Goal: Task Accomplishment & Management: Use online tool/utility

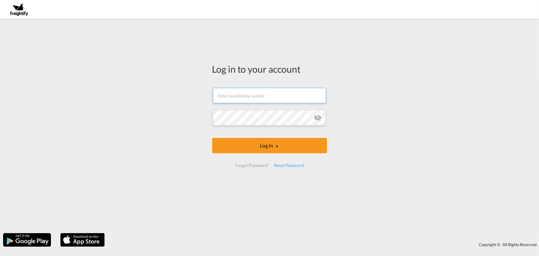
click at [245, 96] on input "text" at bounding box center [269, 95] width 113 height 15
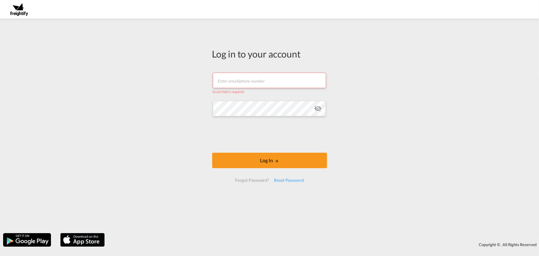
type input "[EMAIL_ADDRESS][DOMAIN_NAME]"
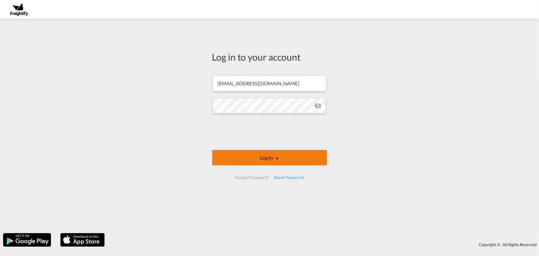
click at [266, 159] on button "Log In" at bounding box center [269, 157] width 115 height 15
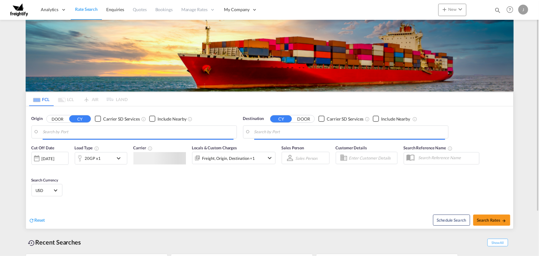
type input "[GEOGRAPHIC_DATA], LVRIX"
type input "Dumyat (Damietta), [GEOGRAPHIC_DATA]"
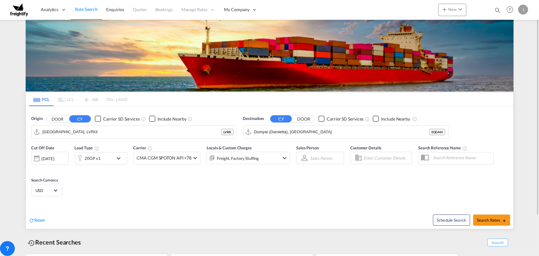
click at [91, 10] on span "Rate Search" at bounding box center [86, 8] width 23 height 5
click at [448, 11] on span "New" at bounding box center [452, 9] width 23 height 5
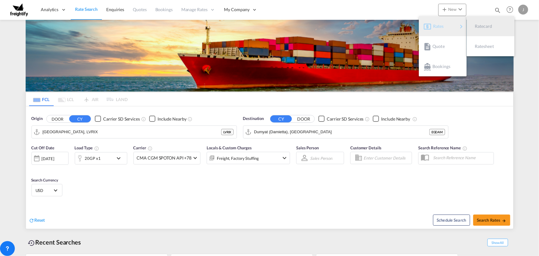
click at [437, 27] on span "Rates" at bounding box center [436, 26] width 7 height 12
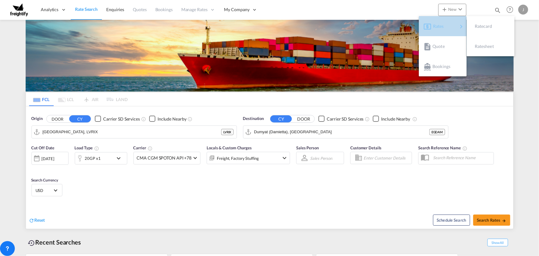
click at [437, 27] on span "Rates" at bounding box center [436, 26] width 7 height 12
